Goal: Task Accomplishment & Management: Manage account settings

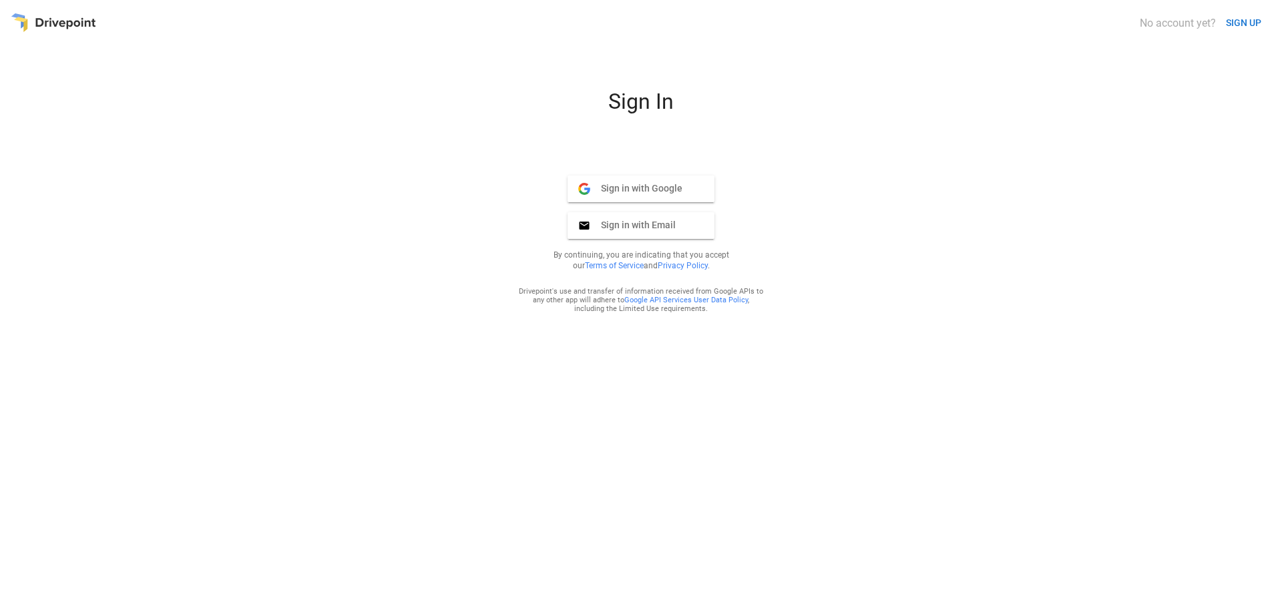
click at [635, 188] on span "Sign in with Google" at bounding box center [636, 188] width 92 height 12
click at [628, 188] on span "Sign in with Google" at bounding box center [636, 188] width 92 height 12
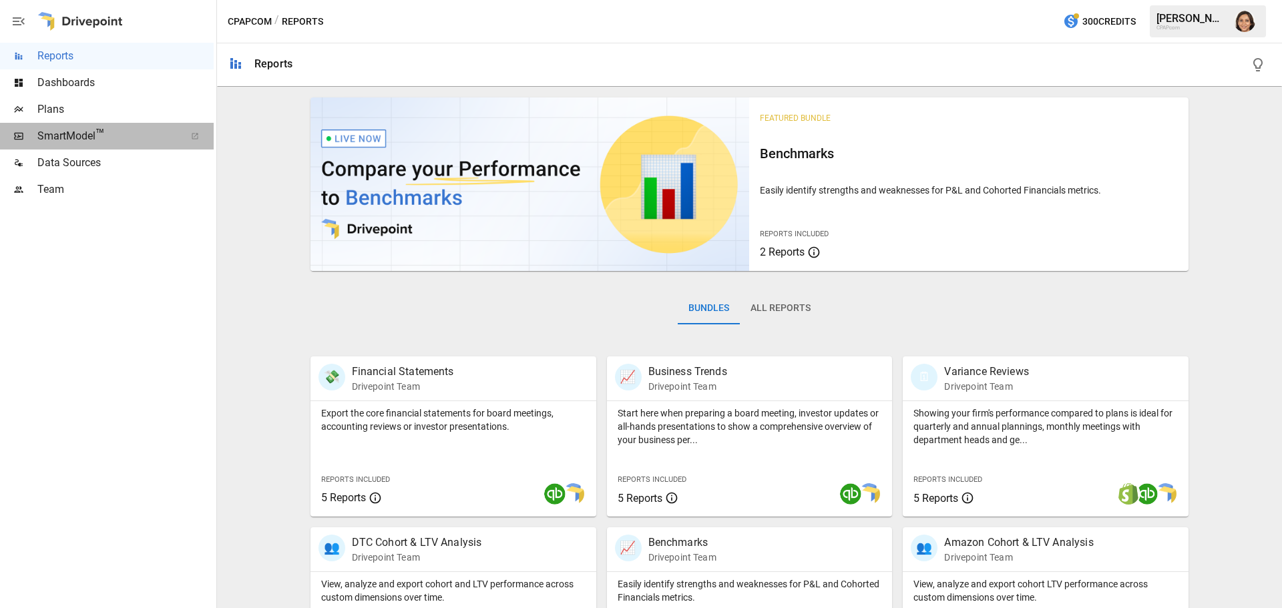
click at [65, 136] on span "SmartModel ™" at bounding box center [106, 136] width 139 height 16
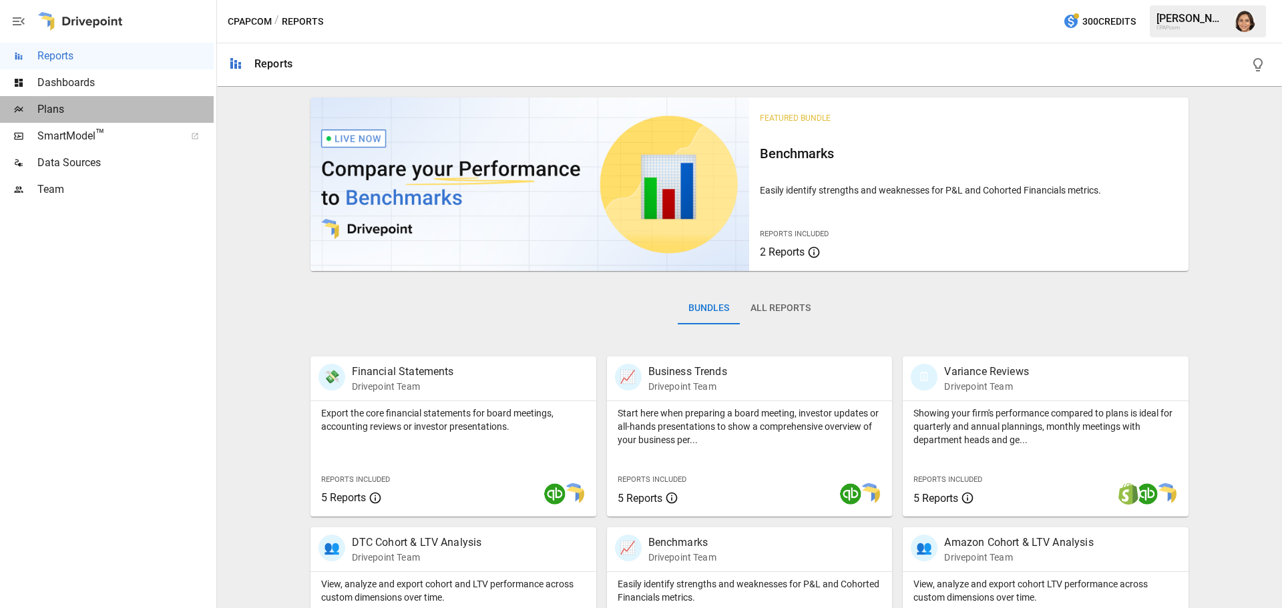
click at [44, 108] on span "Plans" at bounding box center [125, 110] width 176 height 16
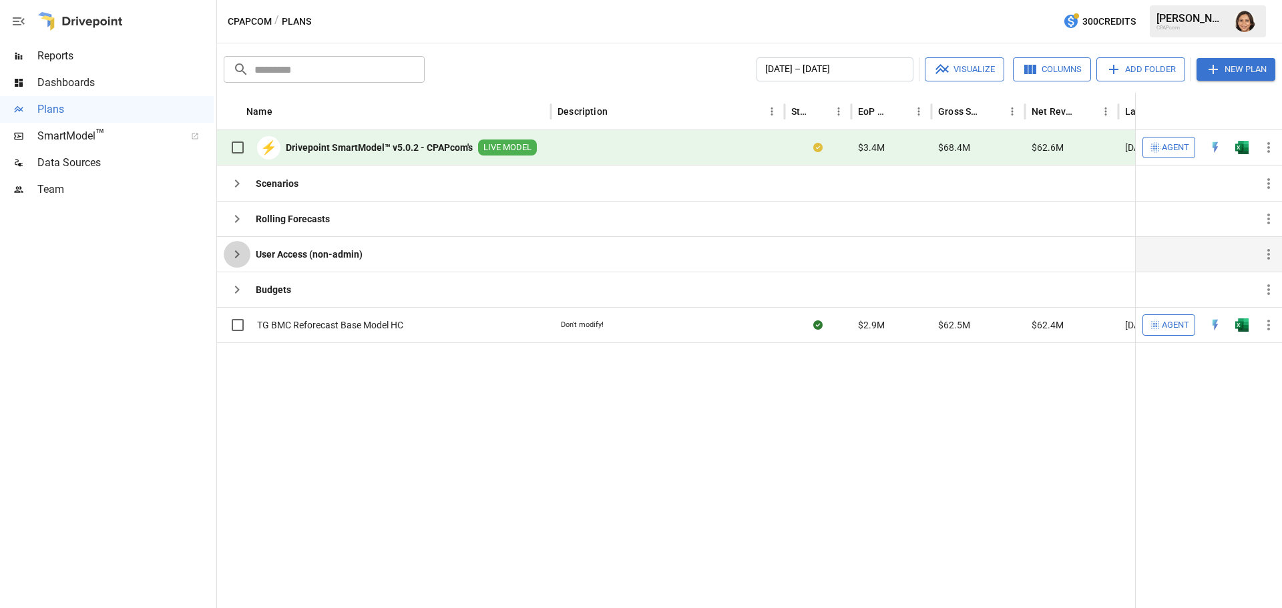
click at [238, 252] on icon "button" at bounding box center [237, 254] width 5 height 8
click at [268, 252] on b "User Access (non-admin)" at bounding box center [309, 254] width 107 height 13
click at [902, 464] on div at bounding box center [751, 476] width 1069 height 266
click at [1246, 15] on img "Sunita Desai" at bounding box center [1244, 21] width 21 height 21
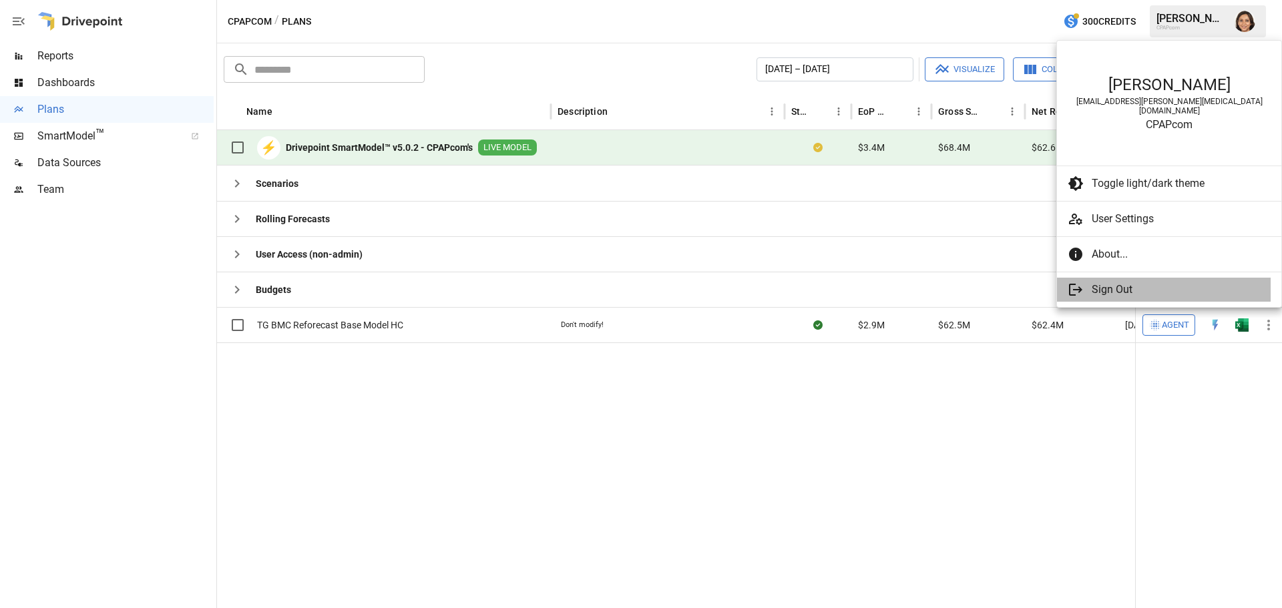
click at [1111, 282] on span "Sign Out" at bounding box center [1176, 290] width 168 height 16
